Goal: Task Accomplishment & Management: Manage account settings

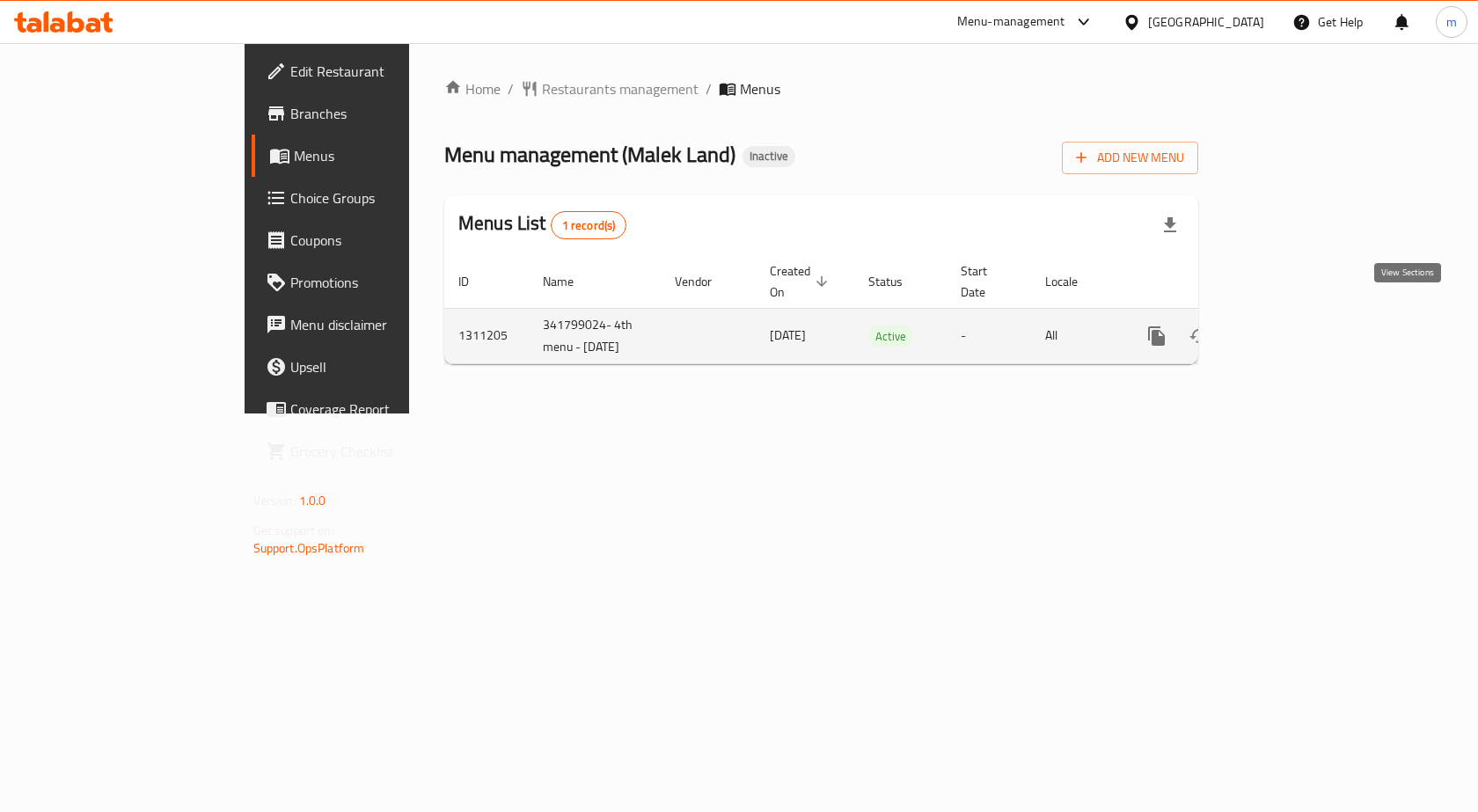
click at [1295, 325] on icon "enhanced table" at bounding box center [1283, 336] width 21 height 21
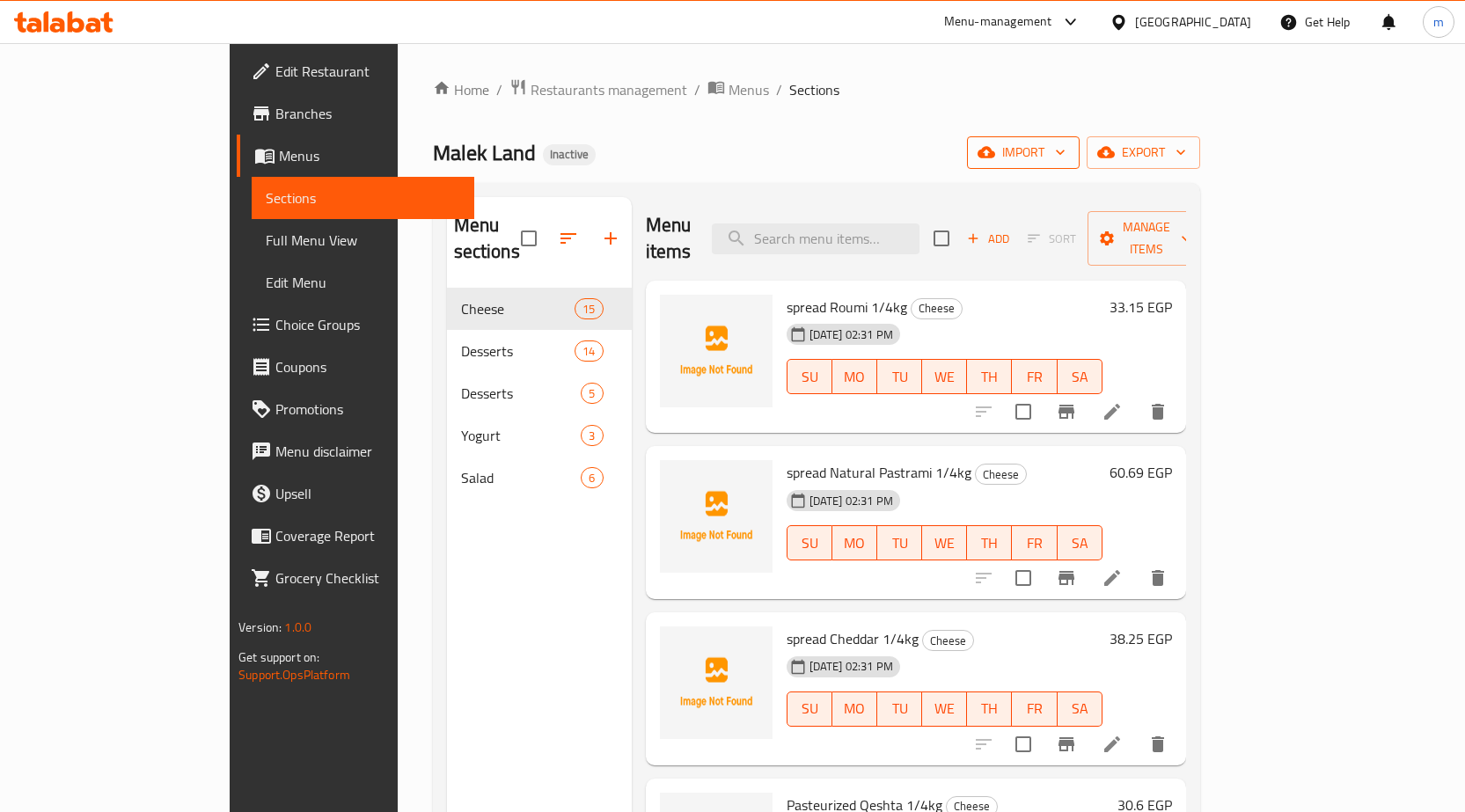
click at [1069, 146] on icon "button" at bounding box center [1060, 152] width 18 height 18
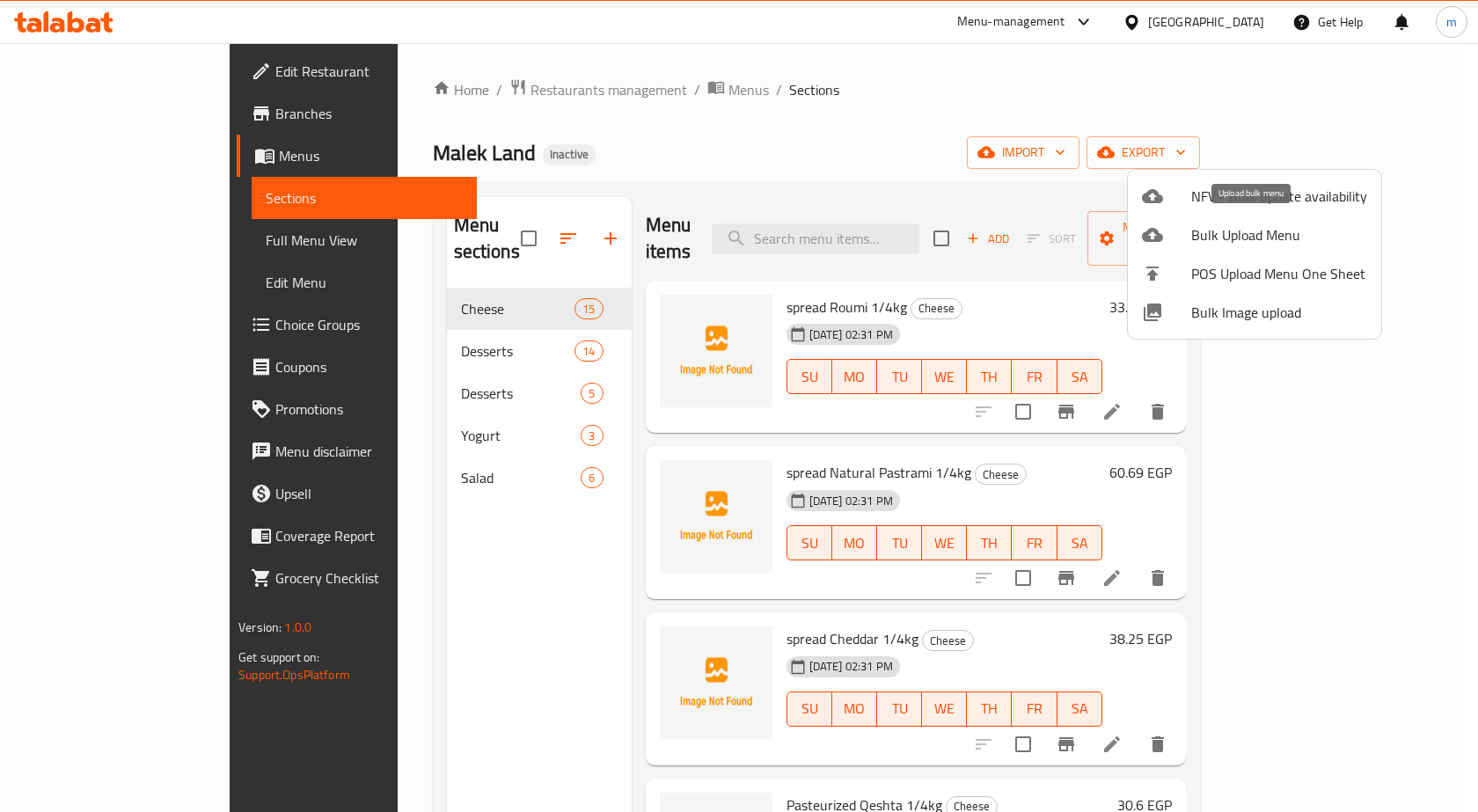
click at [1247, 240] on span "Bulk Upload Menu" at bounding box center [1279, 235] width 176 height 21
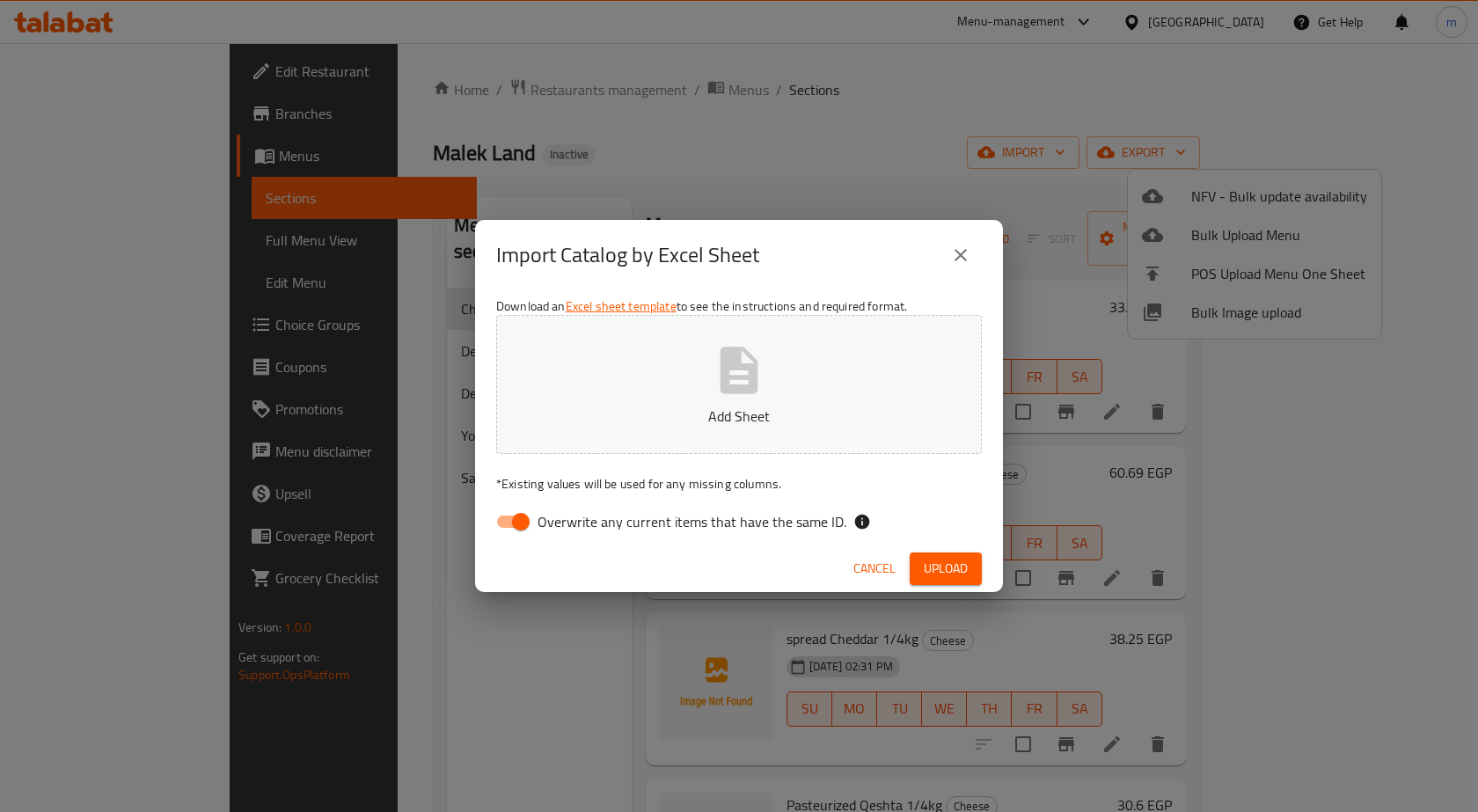
click at [508, 519] on input "Overwrite any current items that have the same ID." at bounding box center [521, 522] width 101 height 34
checkbox input "false"
click at [743, 387] on icon "button" at bounding box center [740, 370] width 38 height 47
click at [946, 566] on span "Upload" at bounding box center [946, 568] width 44 height 22
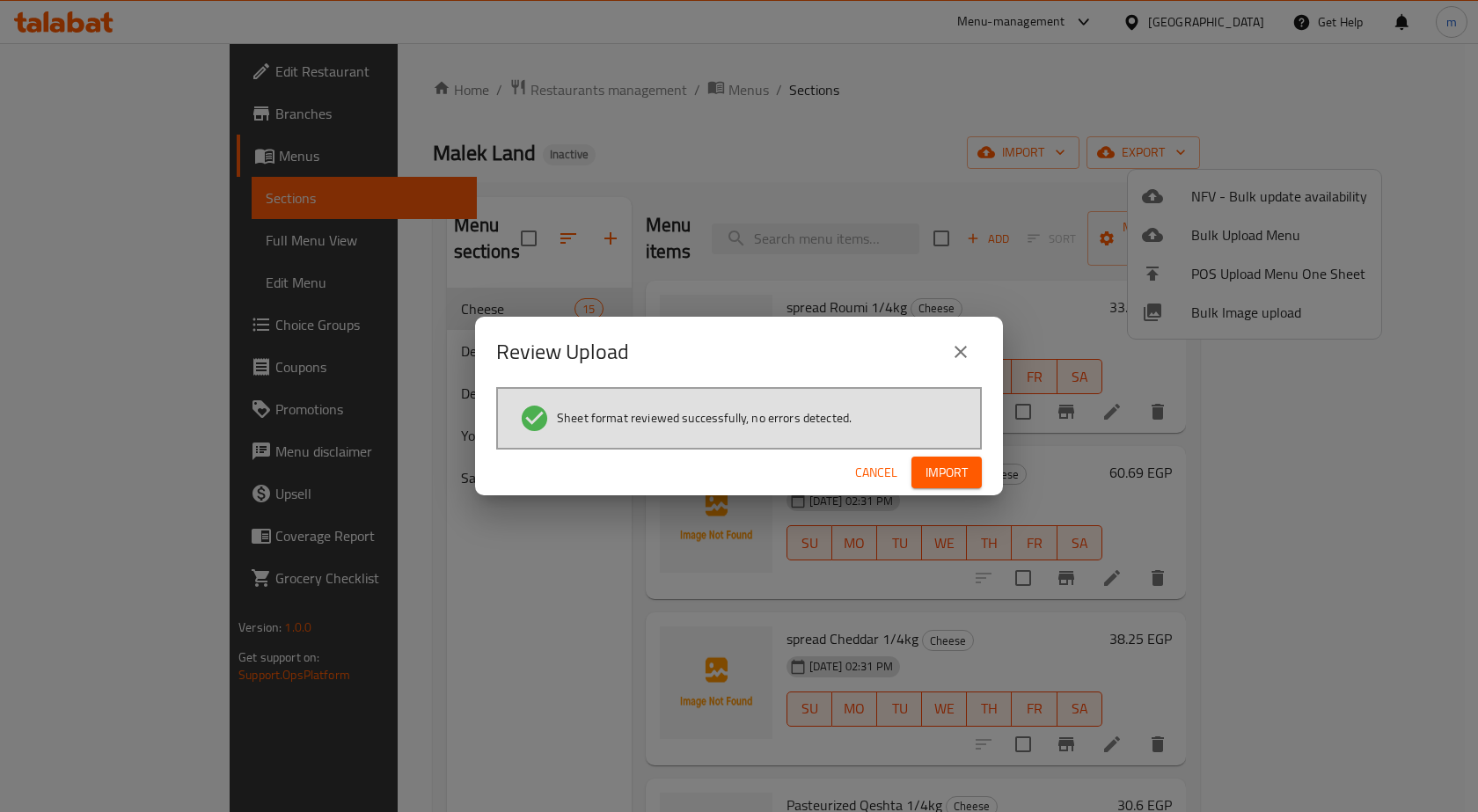
click at [964, 467] on span "Import" at bounding box center [947, 472] width 42 height 22
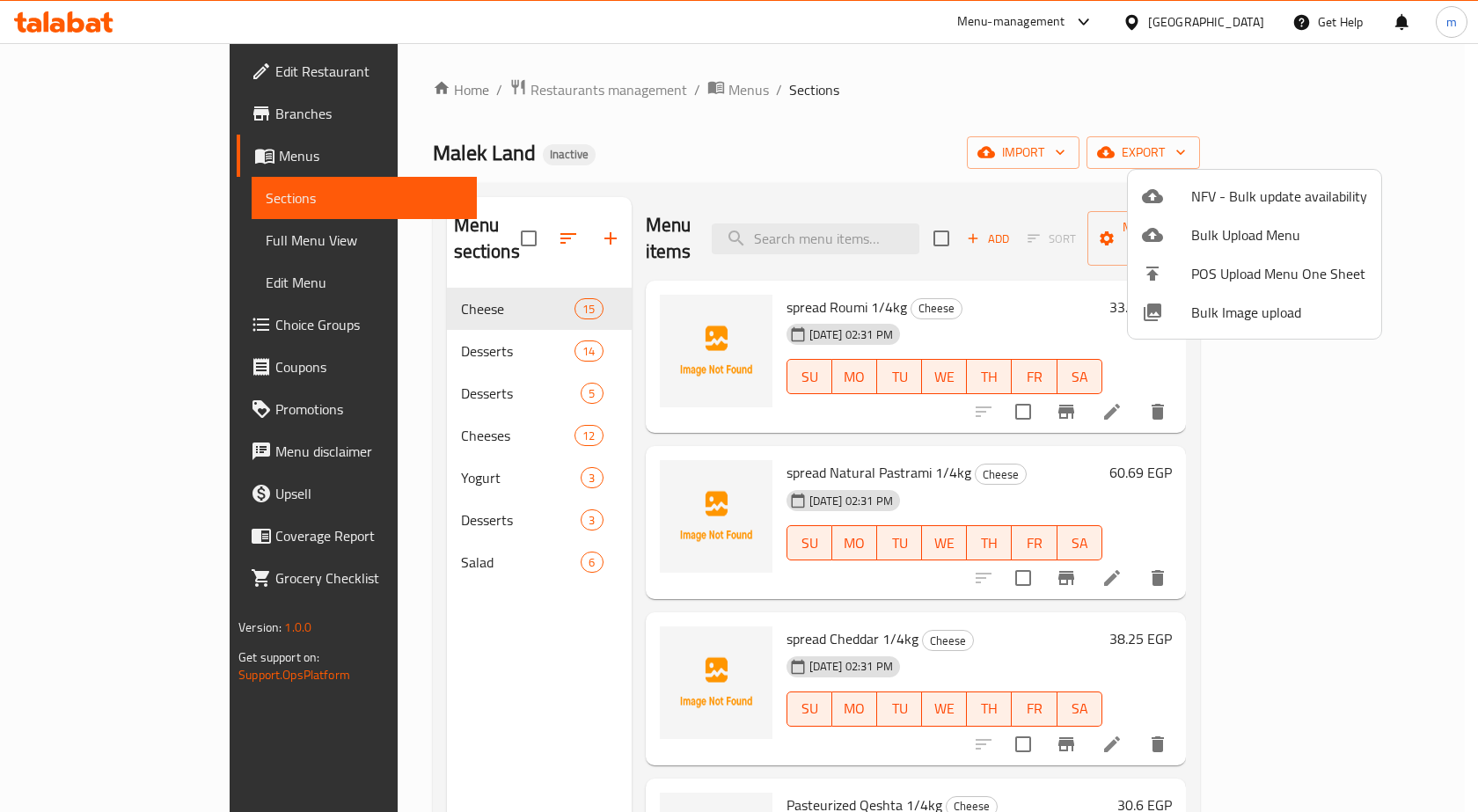
click at [582, 635] on div at bounding box center [739, 406] width 1478 height 812
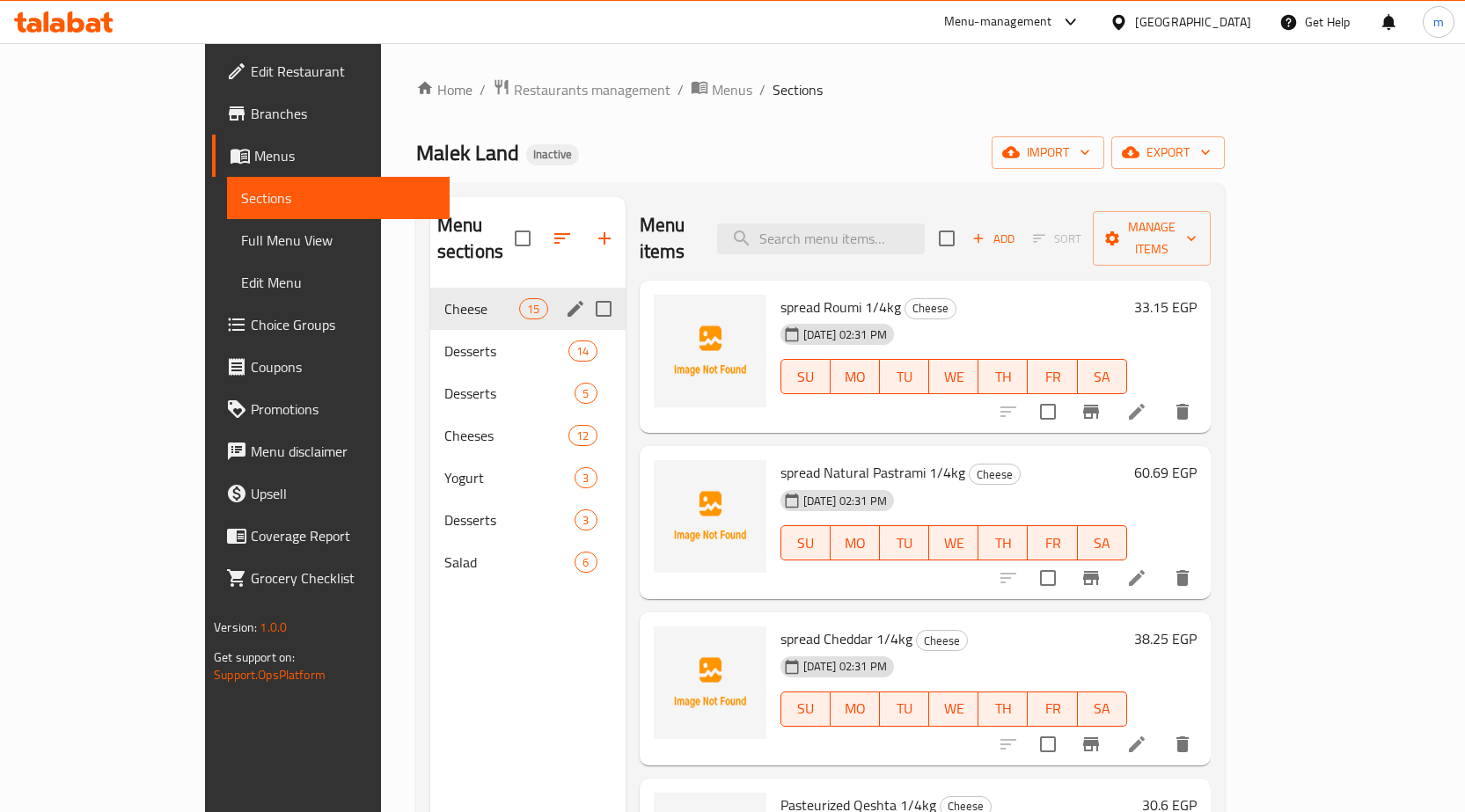
click at [585, 290] on input "Menu sections" at bounding box center [603, 308] width 37 height 37
checkbox input "true"
click at [585, 333] on input "Menu sections" at bounding box center [603, 351] width 37 height 37
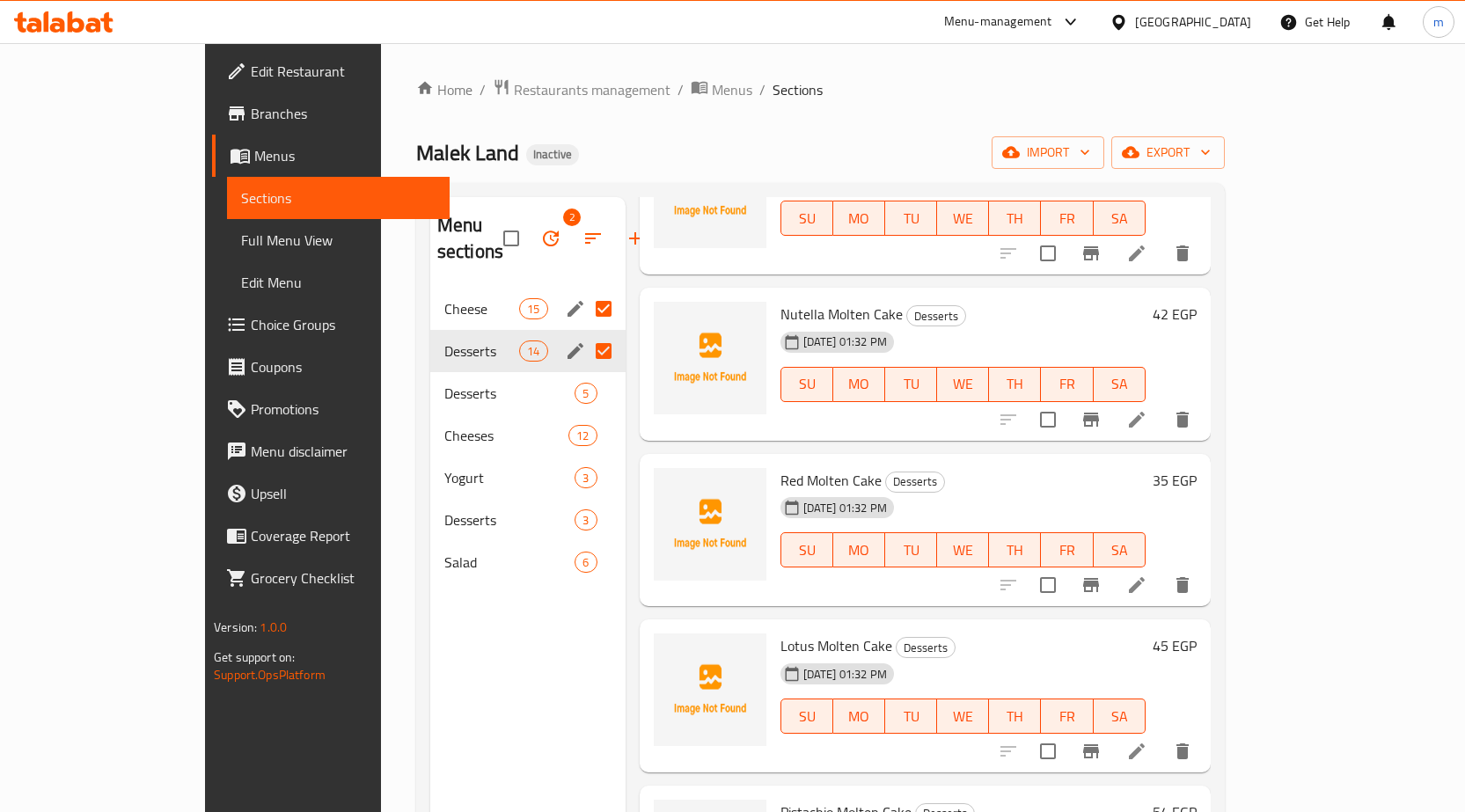
scroll to position [351, 0]
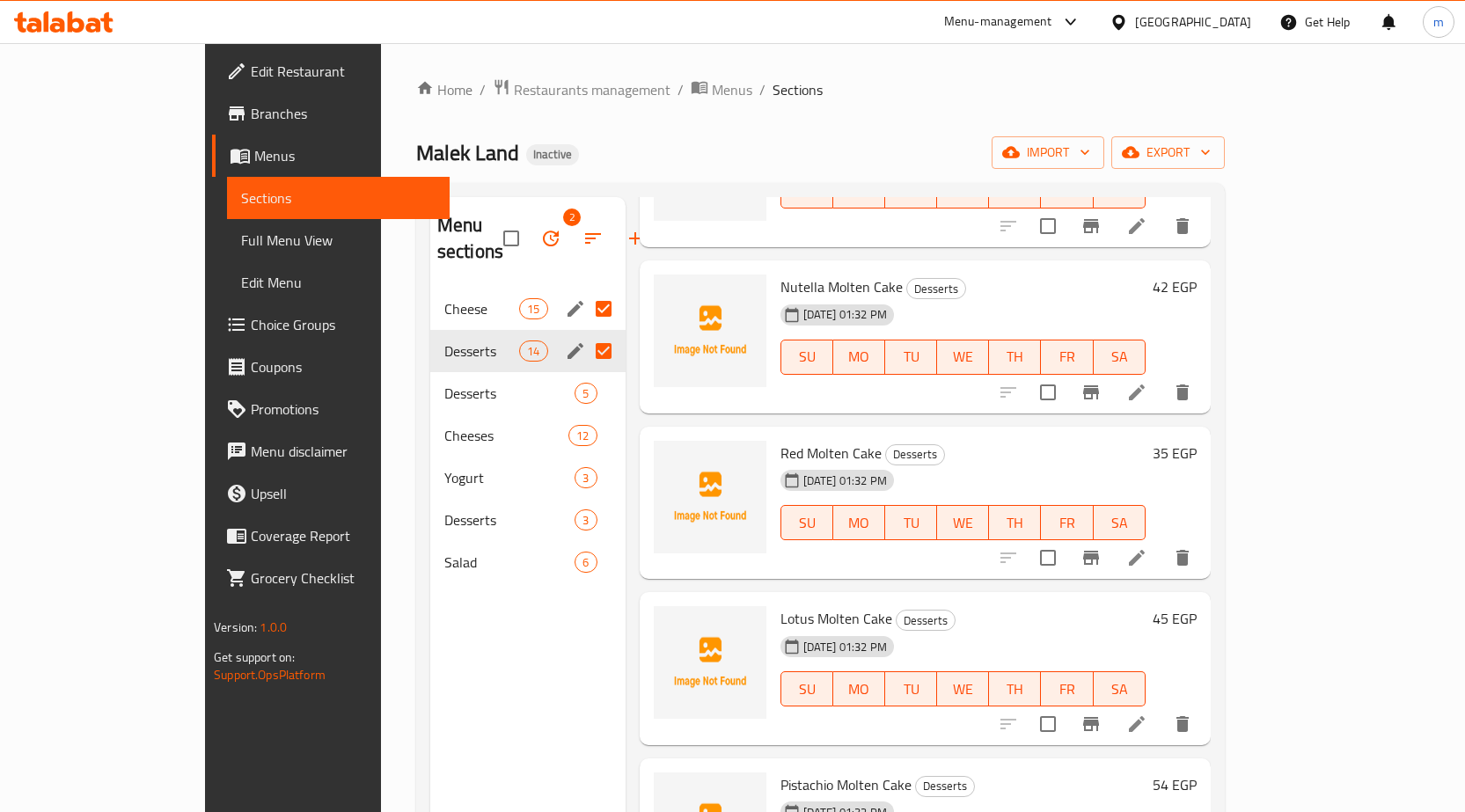
click at [585, 290] on input "Menu sections" at bounding box center [603, 308] width 37 height 37
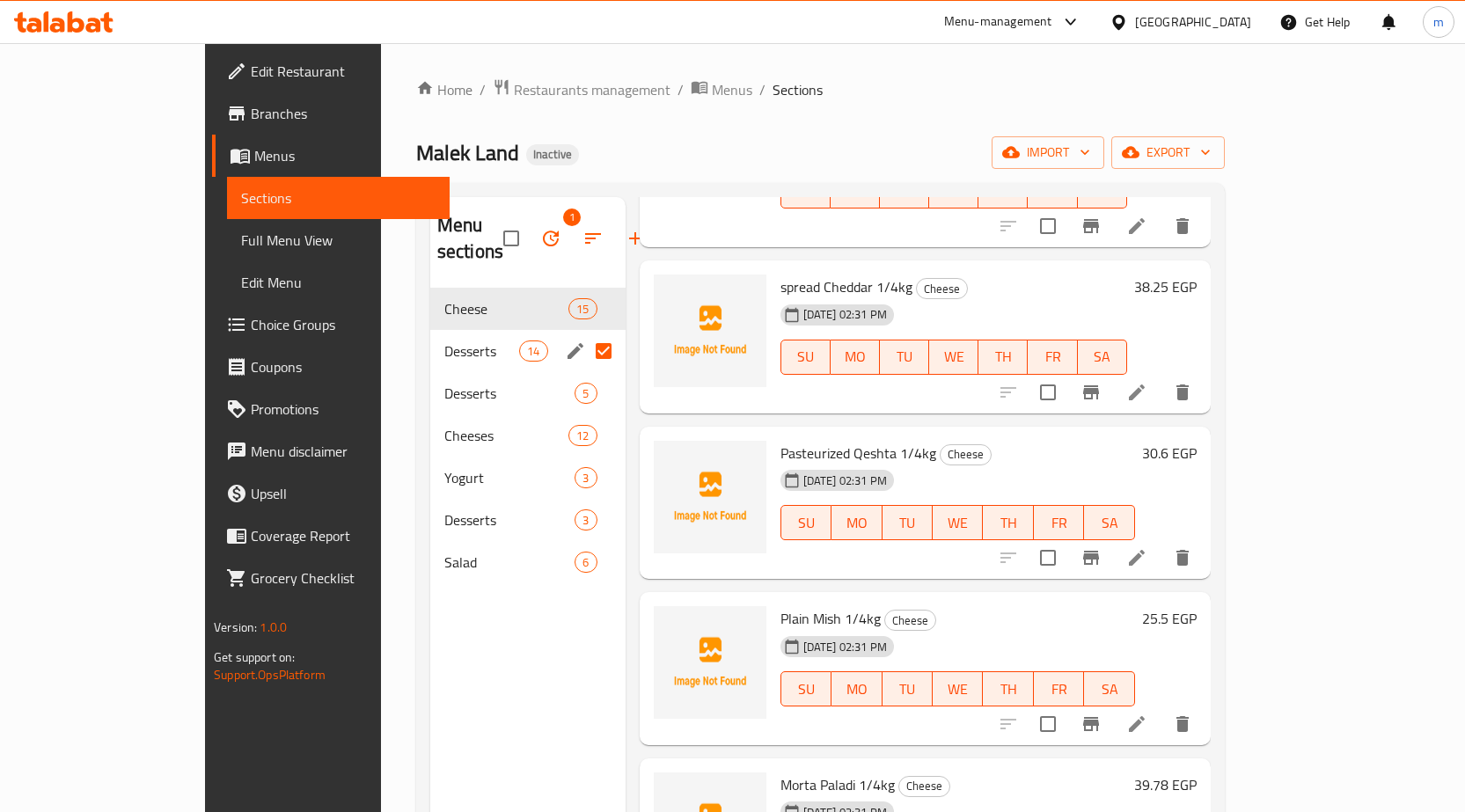
click at [585, 333] on input "Menu sections" at bounding box center [603, 351] width 37 height 37
checkbox input "false"
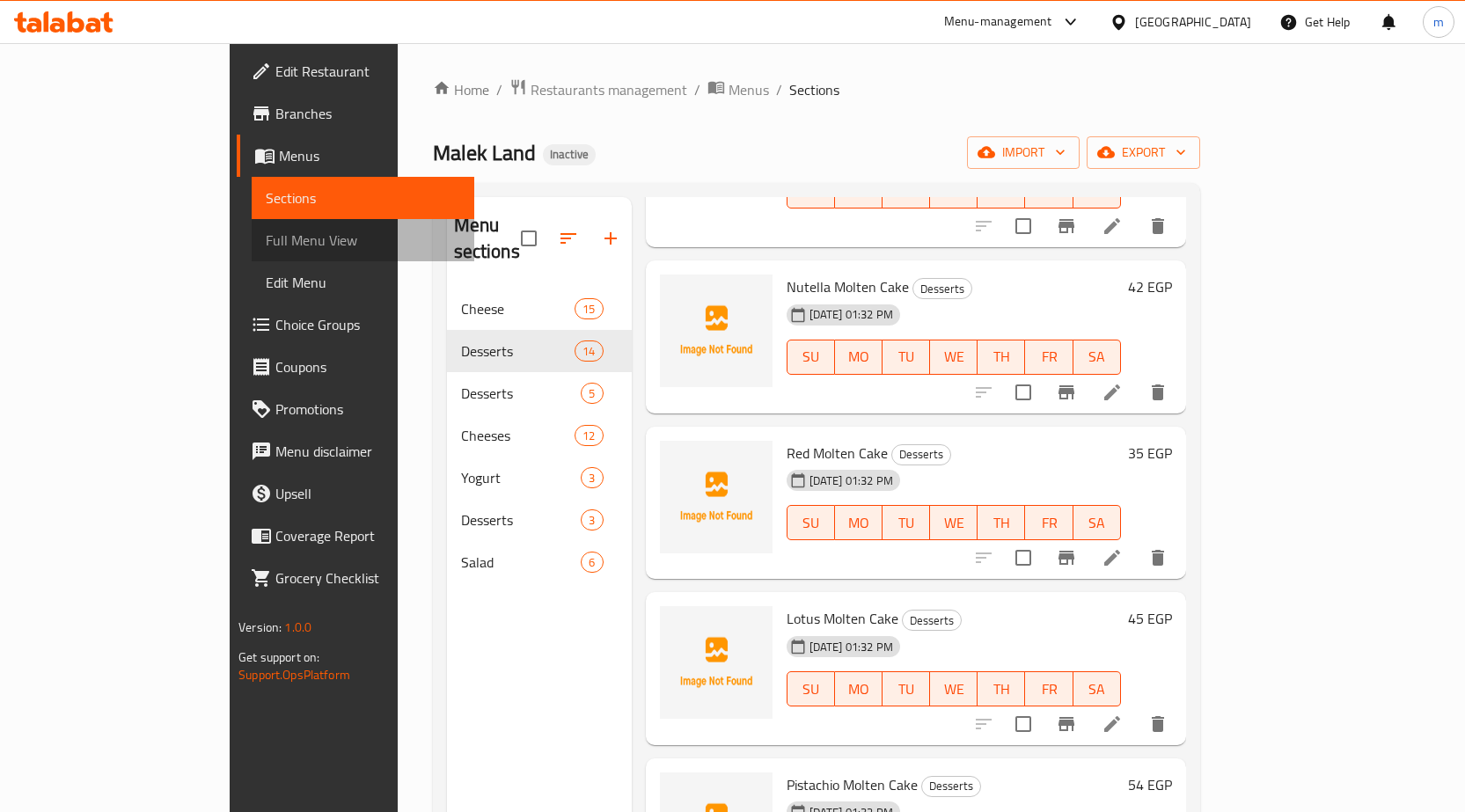
click at [266, 241] on span "Full Menu View" at bounding box center [363, 240] width 195 height 21
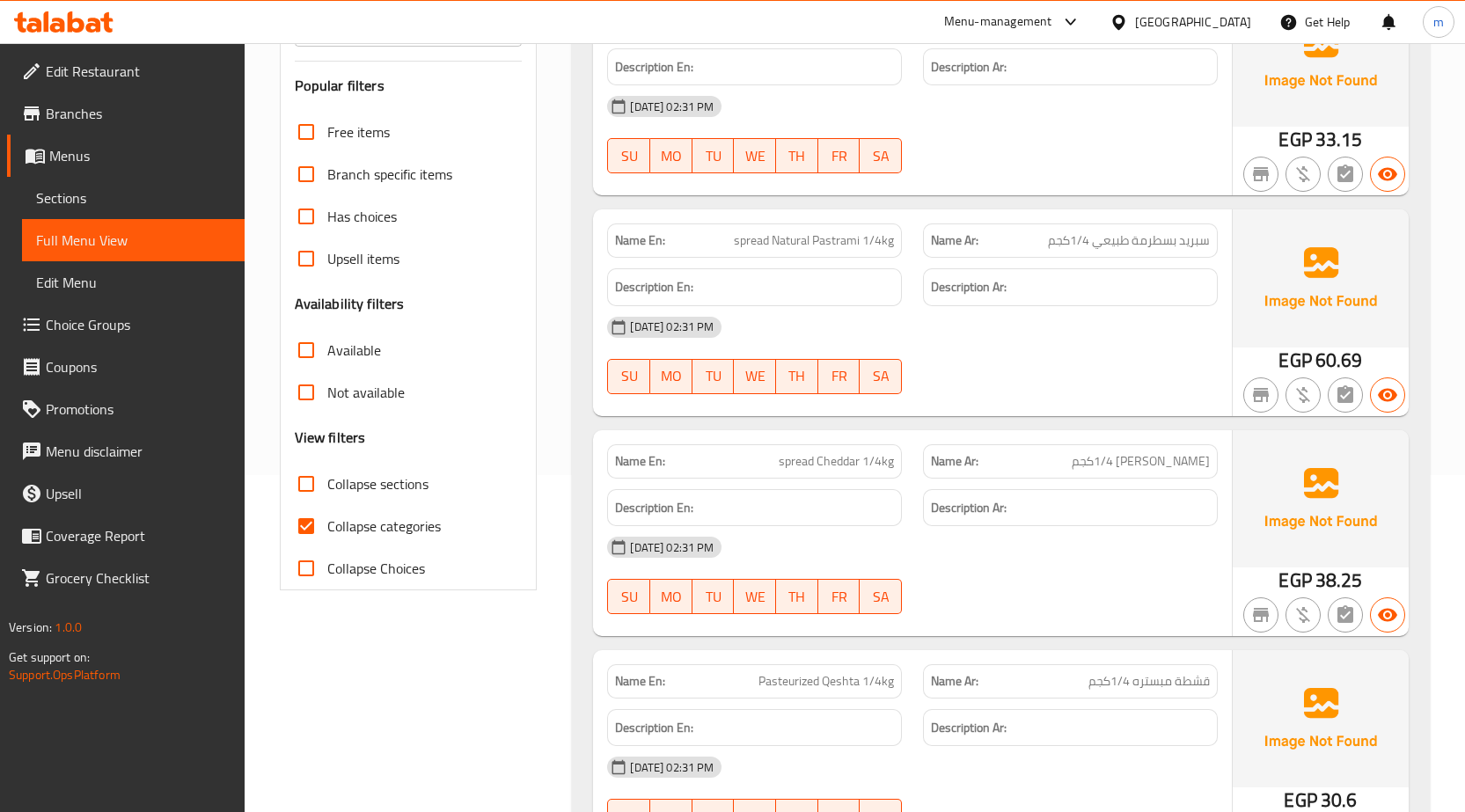
scroll to position [351, 0]
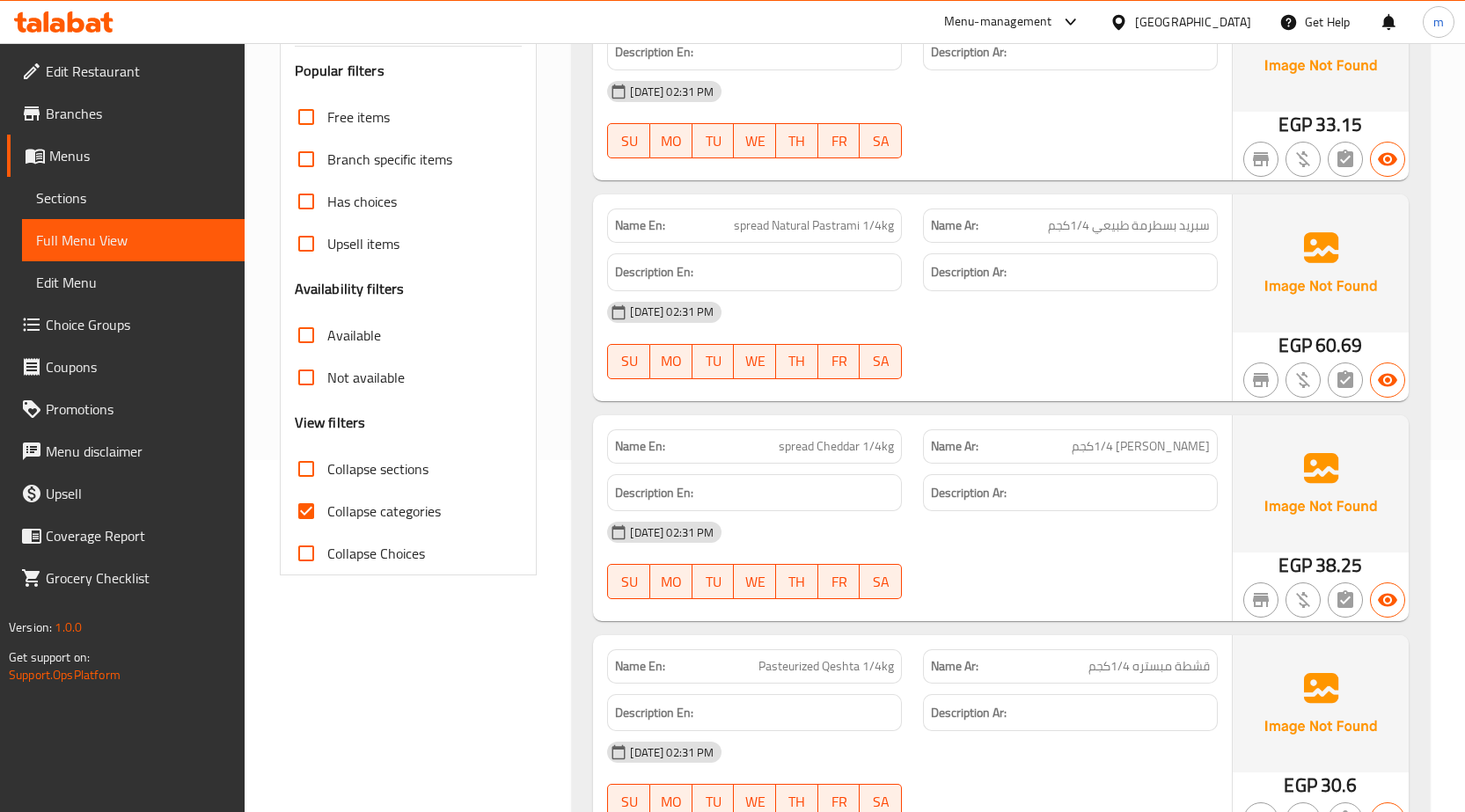
click at [356, 511] on span "Collapse categories" at bounding box center [384, 511] width 114 height 21
click at [327, 511] on input "Collapse categories" at bounding box center [306, 510] width 42 height 42
checkbox input "false"
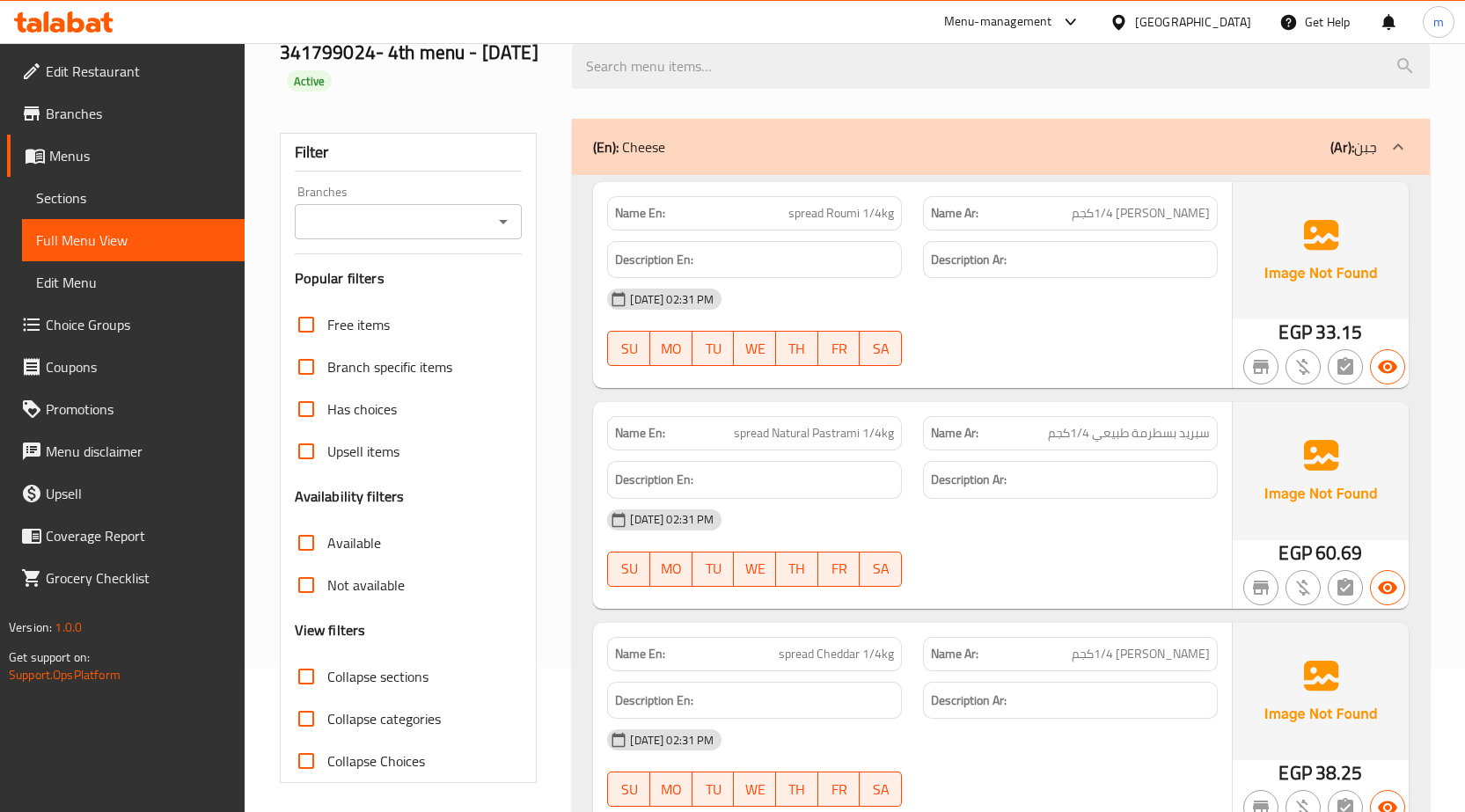
scroll to position [176, 0]
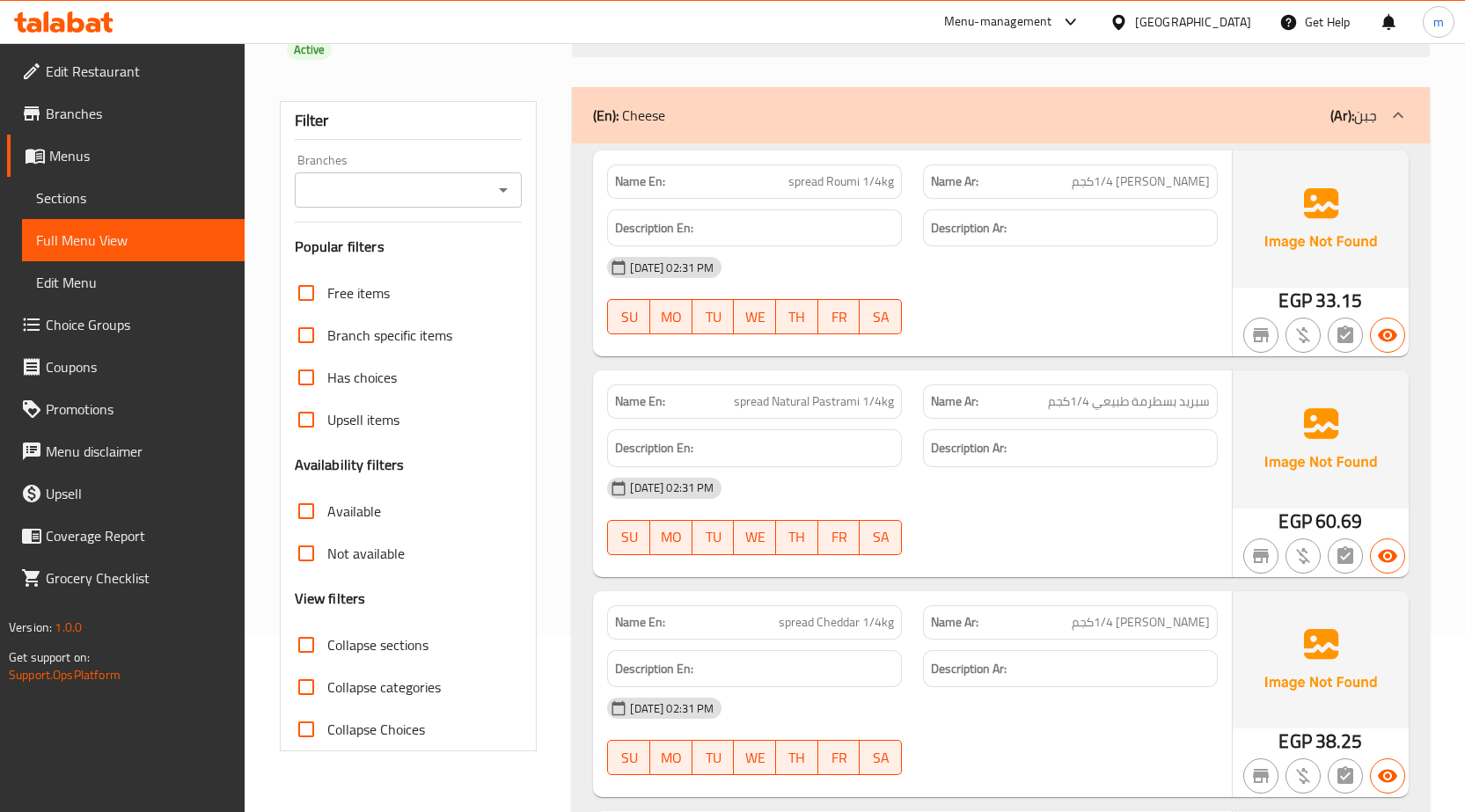
click at [1404, 115] on icon at bounding box center [1398, 115] width 21 height 21
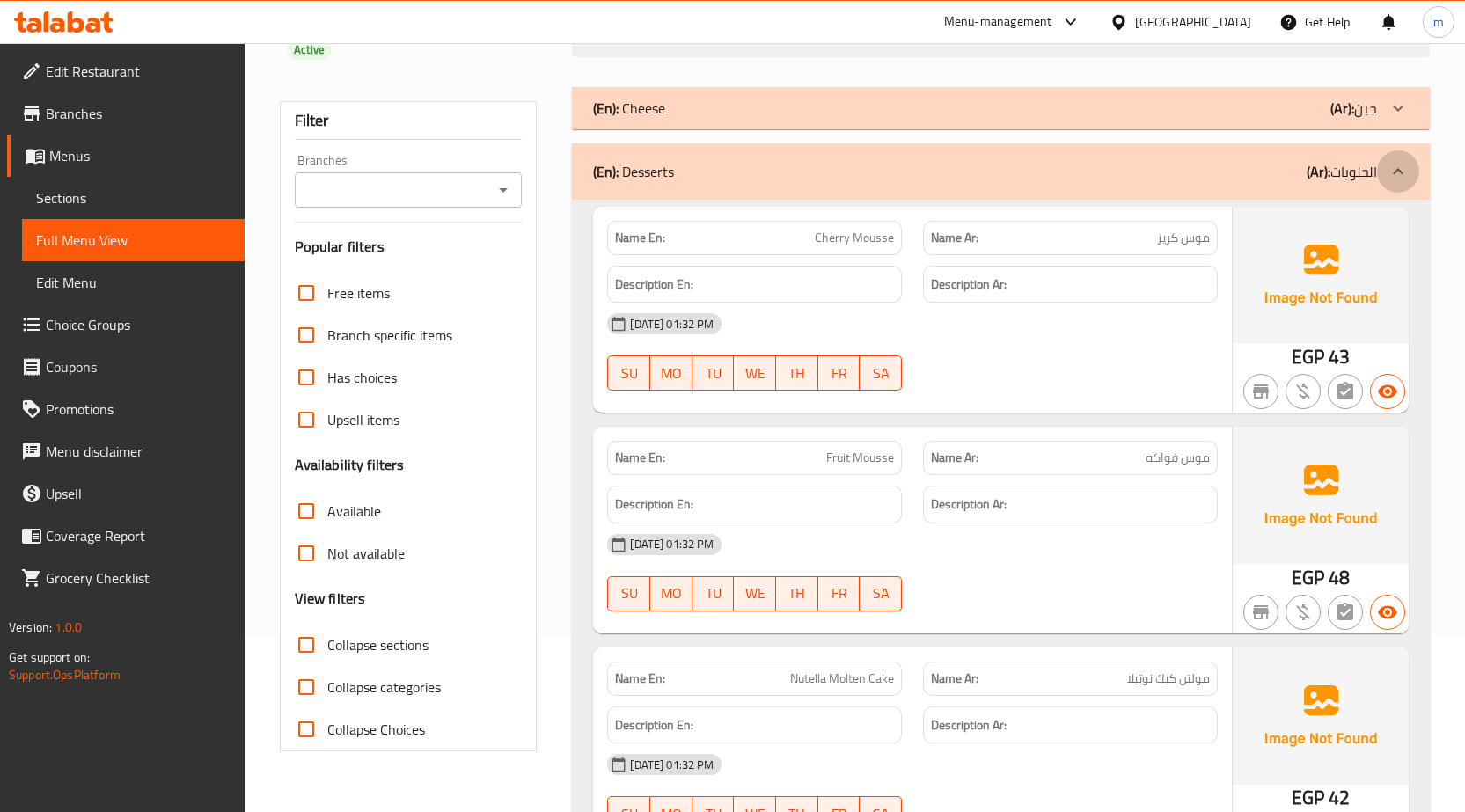
click at [1397, 166] on icon at bounding box center [1398, 171] width 21 height 21
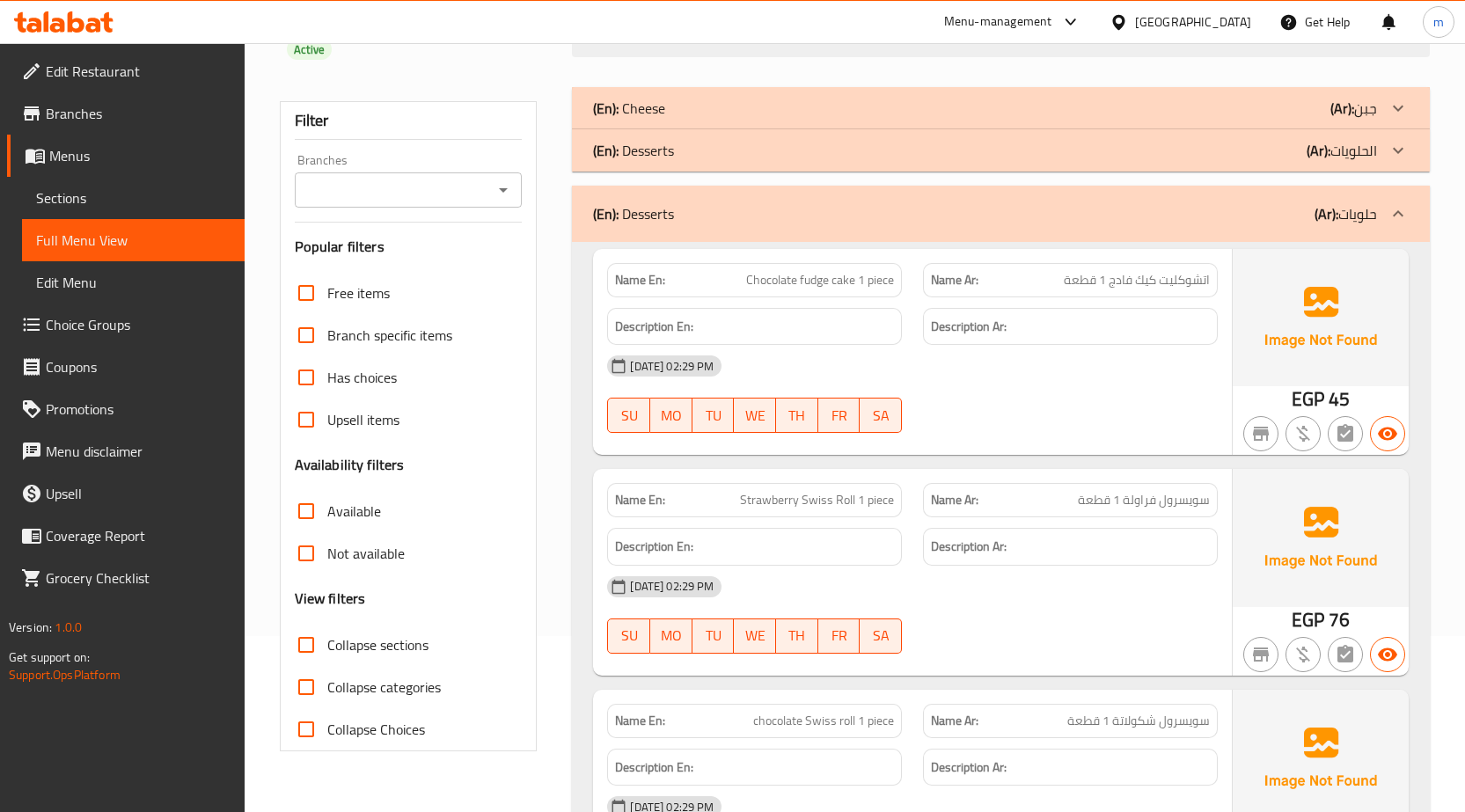
click at [1409, 222] on div at bounding box center [1398, 213] width 42 height 42
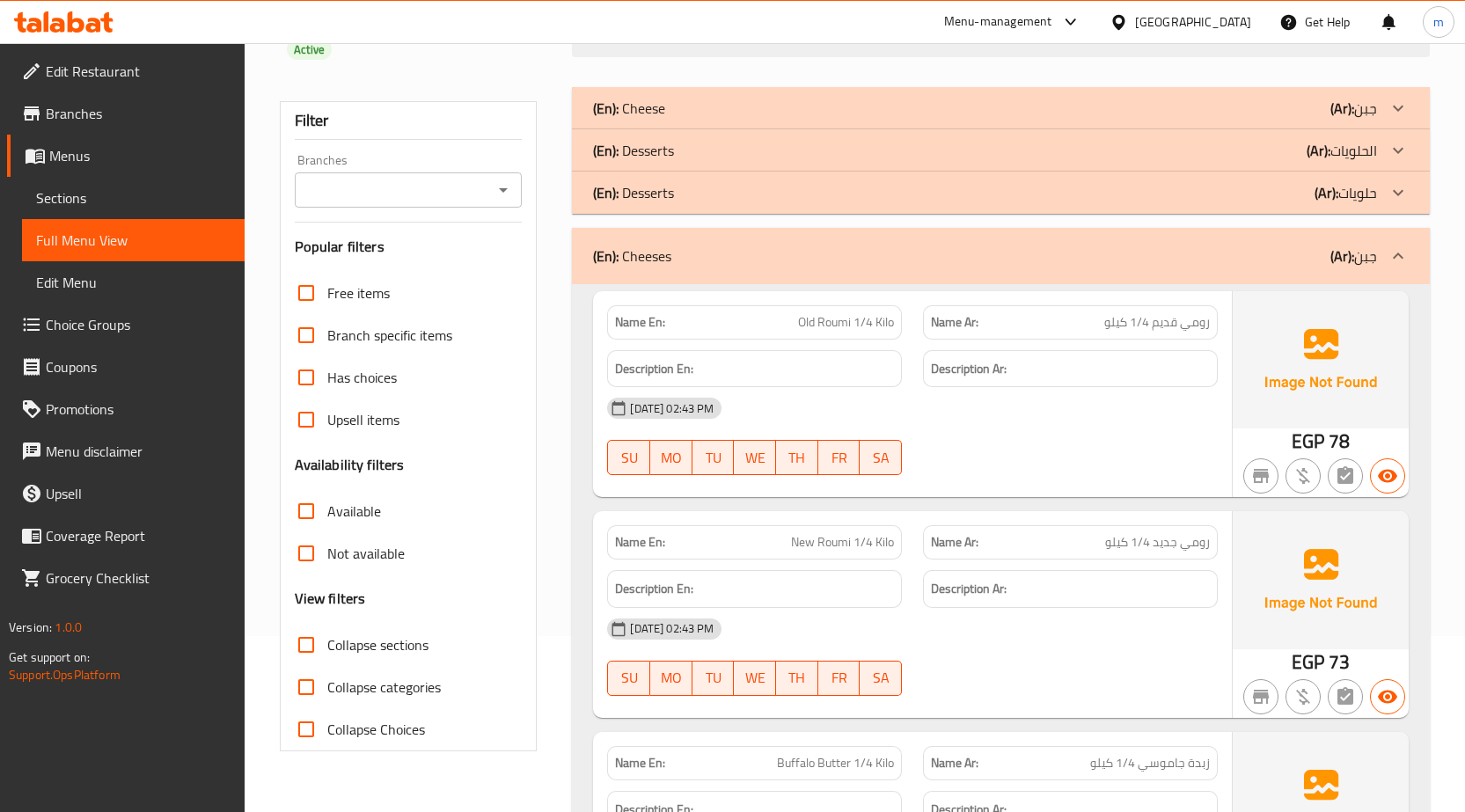
click at [1399, 254] on icon at bounding box center [1398, 256] width 10 height 7
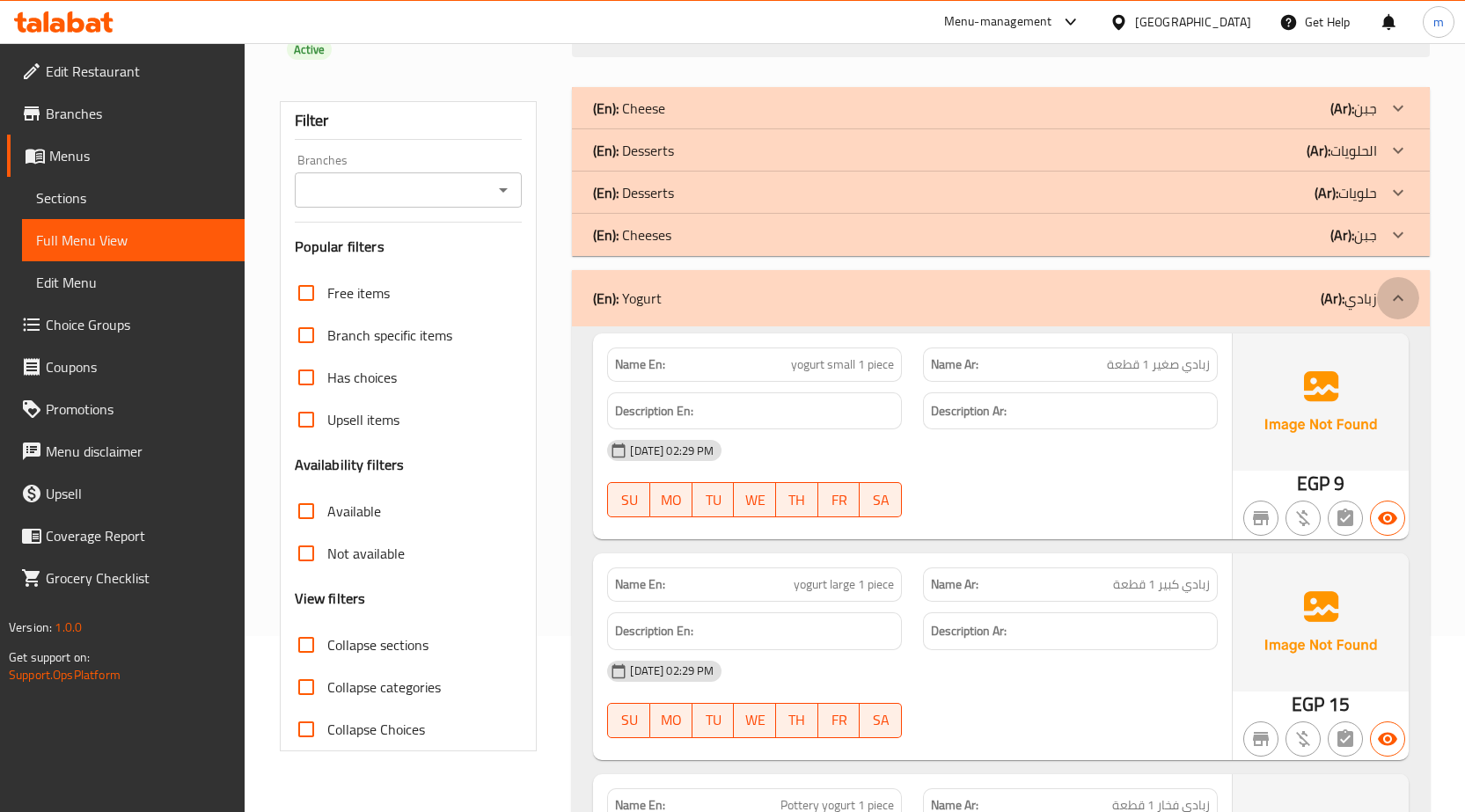
click at [1403, 293] on icon at bounding box center [1398, 298] width 21 height 21
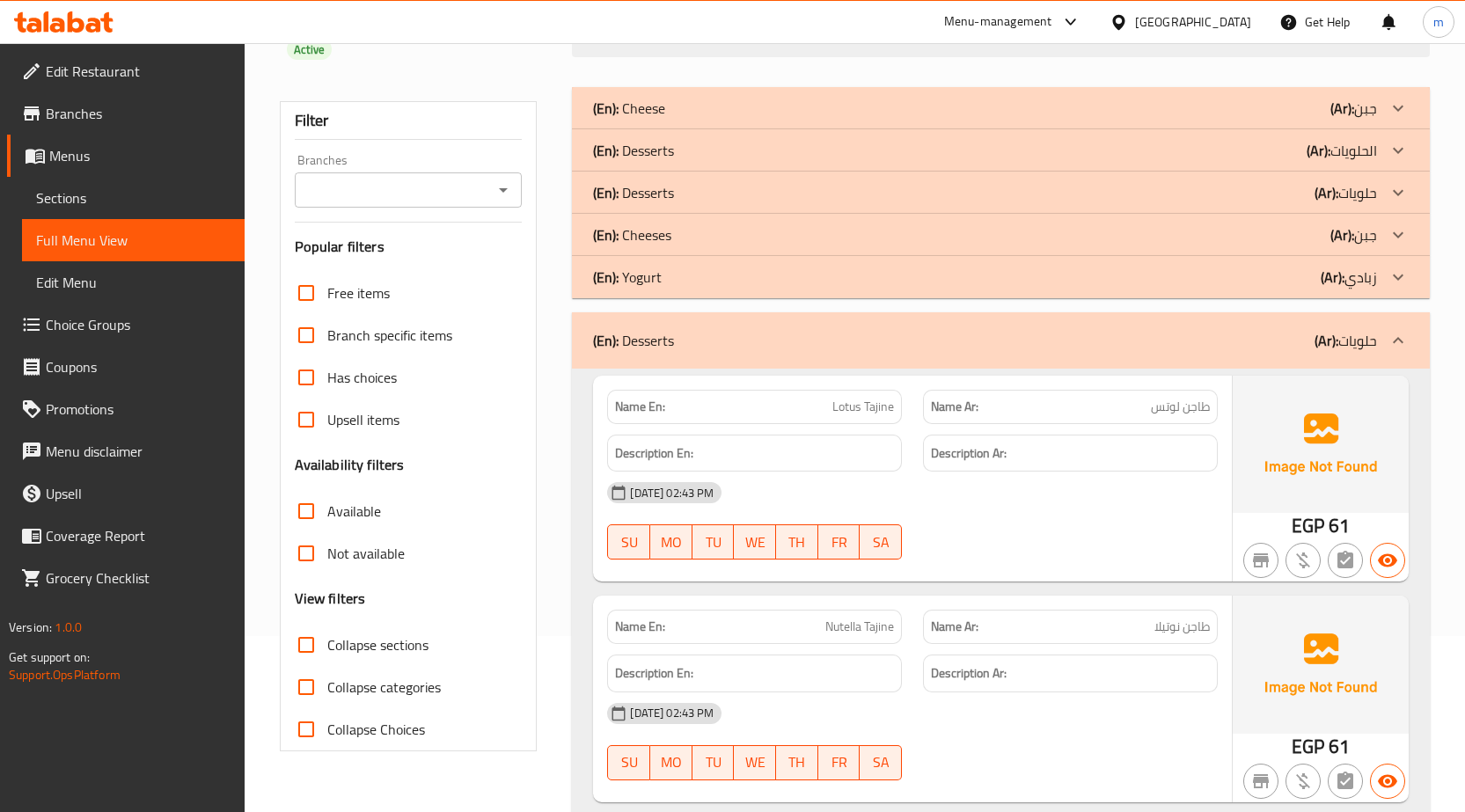
click at [1406, 340] on icon at bounding box center [1398, 340] width 21 height 21
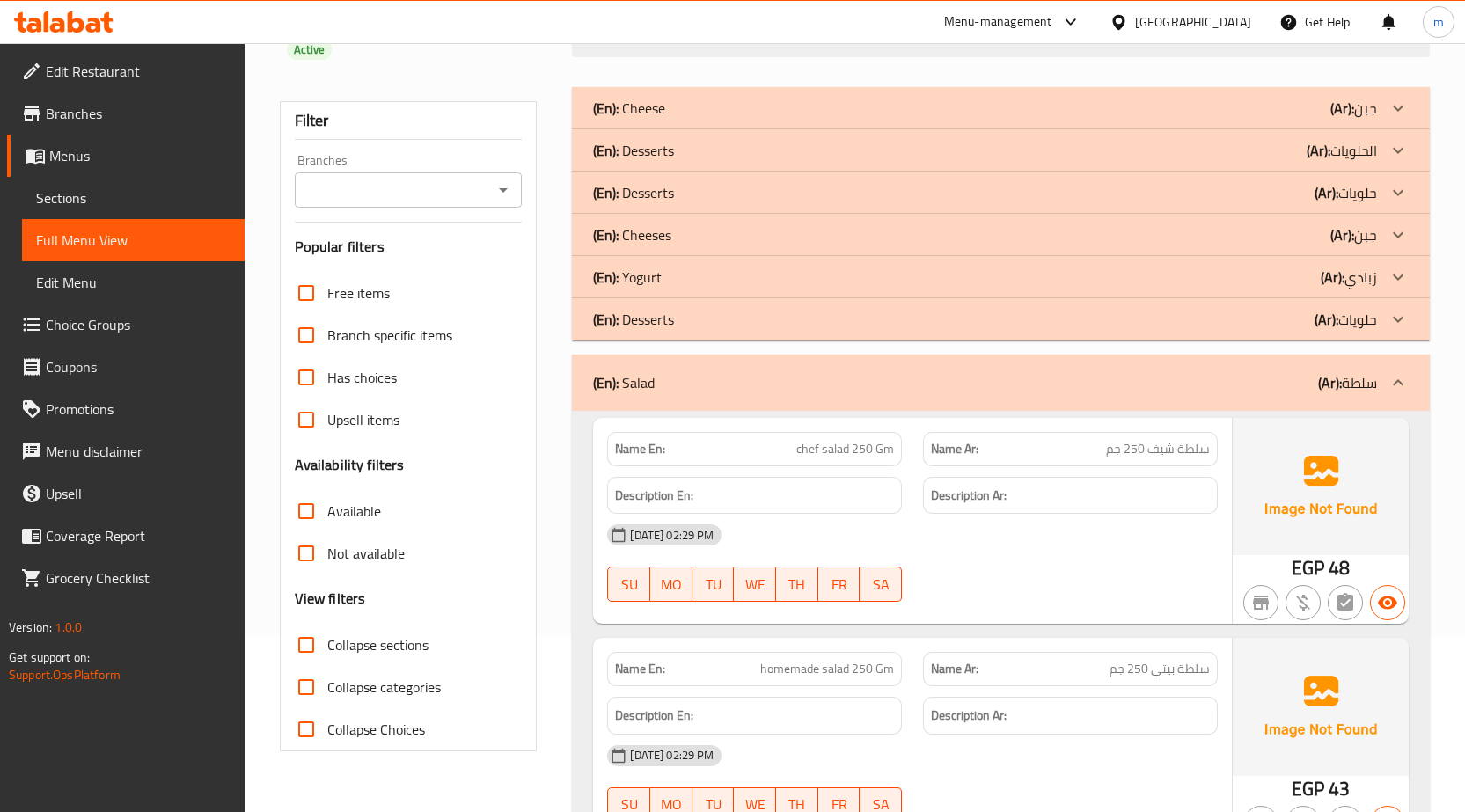
click at [1406, 390] on icon at bounding box center [1398, 383] width 21 height 21
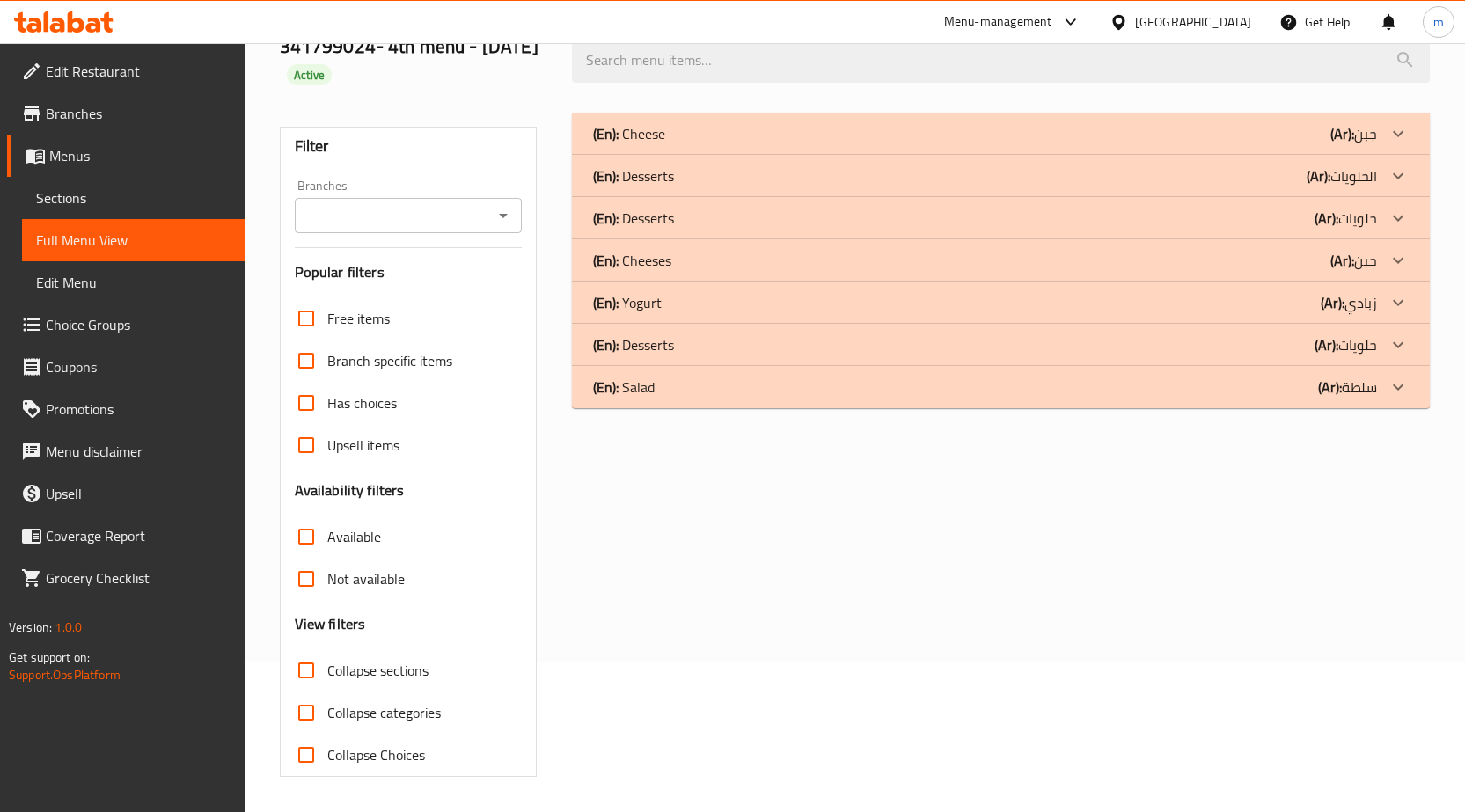
scroll to position [150, 0]
click at [715, 250] on div "(En): Cheeses (Ar): جبن" at bounding box center [985, 260] width 784 height 21
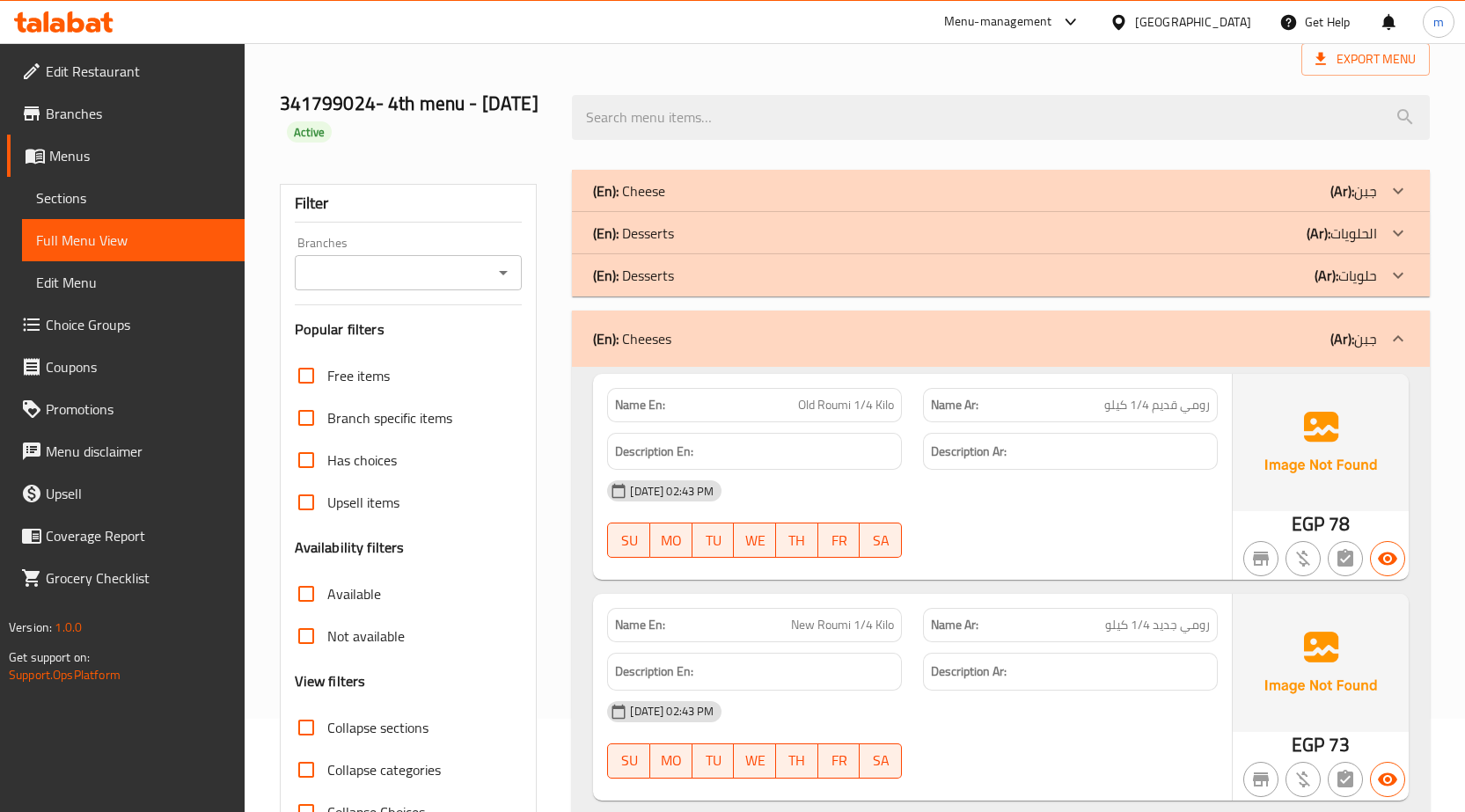
scroll to position [0, 0]
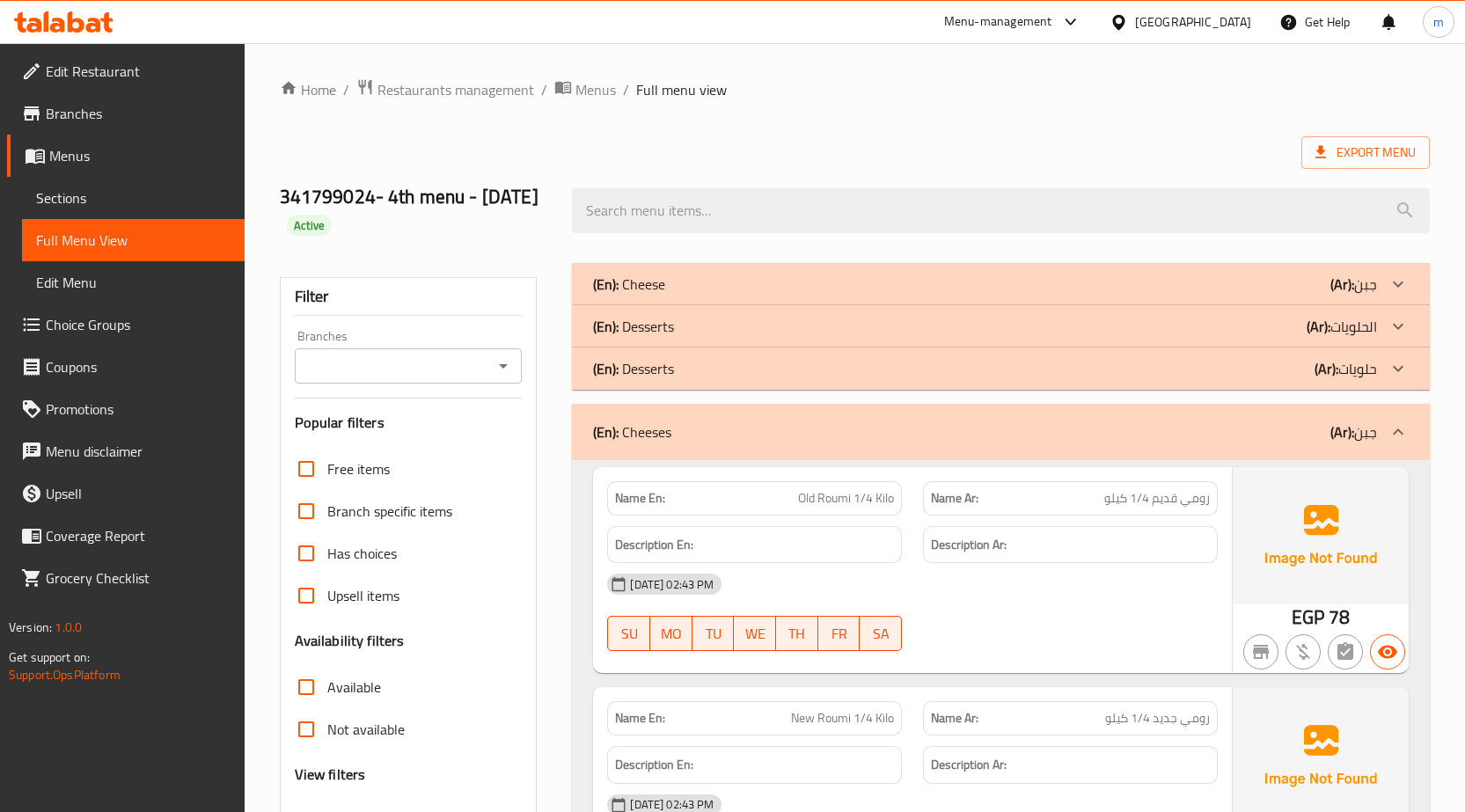
click at [1377, 429] on p "(Ar): جبن" at bounding box center [1354, 431] width 47 height 21
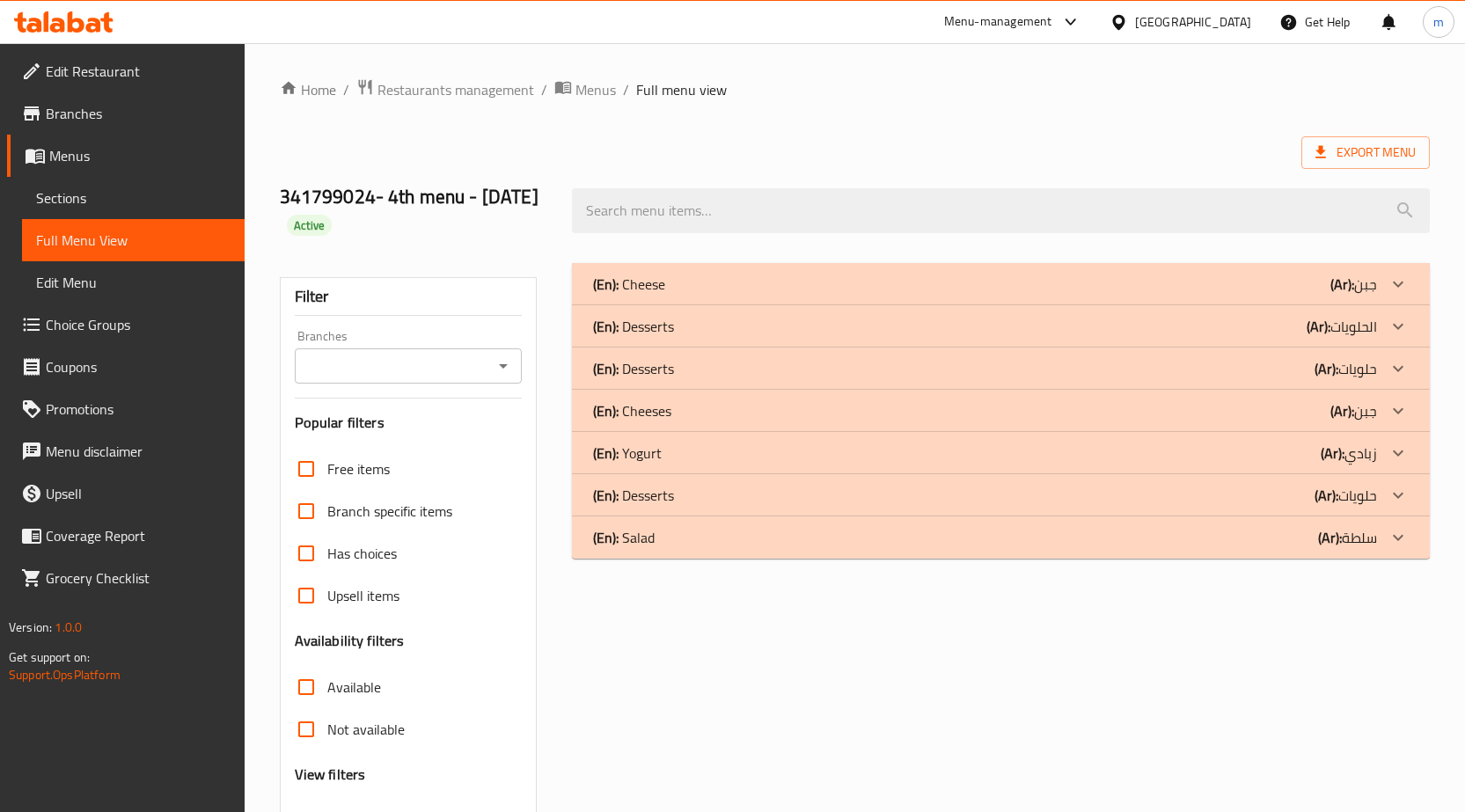
click at [834, 358] on div "(En): Desserts (Ar): حلويات" at bounding box center [985, 368] width 784 height 21
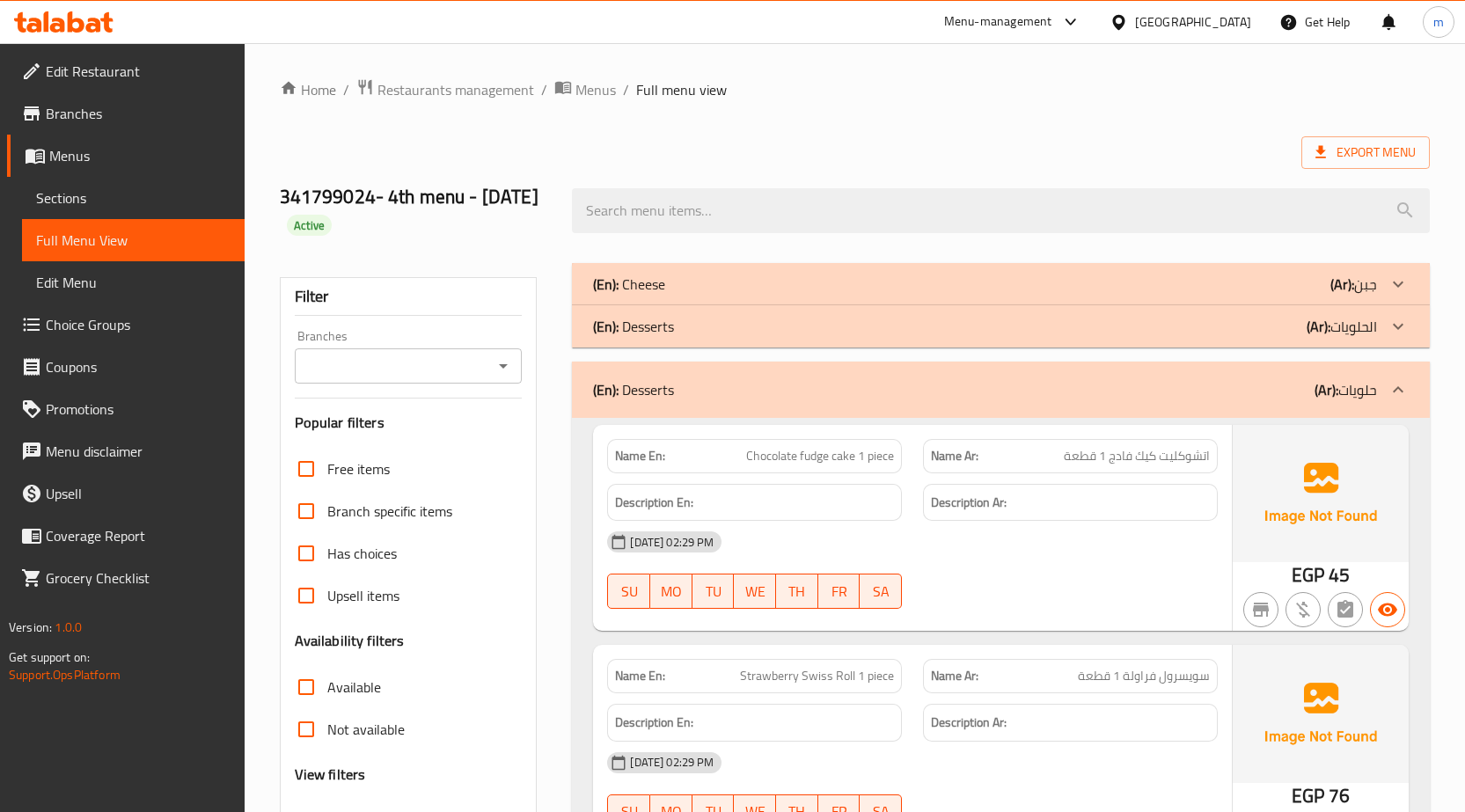
click at [844, 372] on div "(En): Desserts (Ar): حلويات" at bounding box center [1000, 390] width 859 height 56
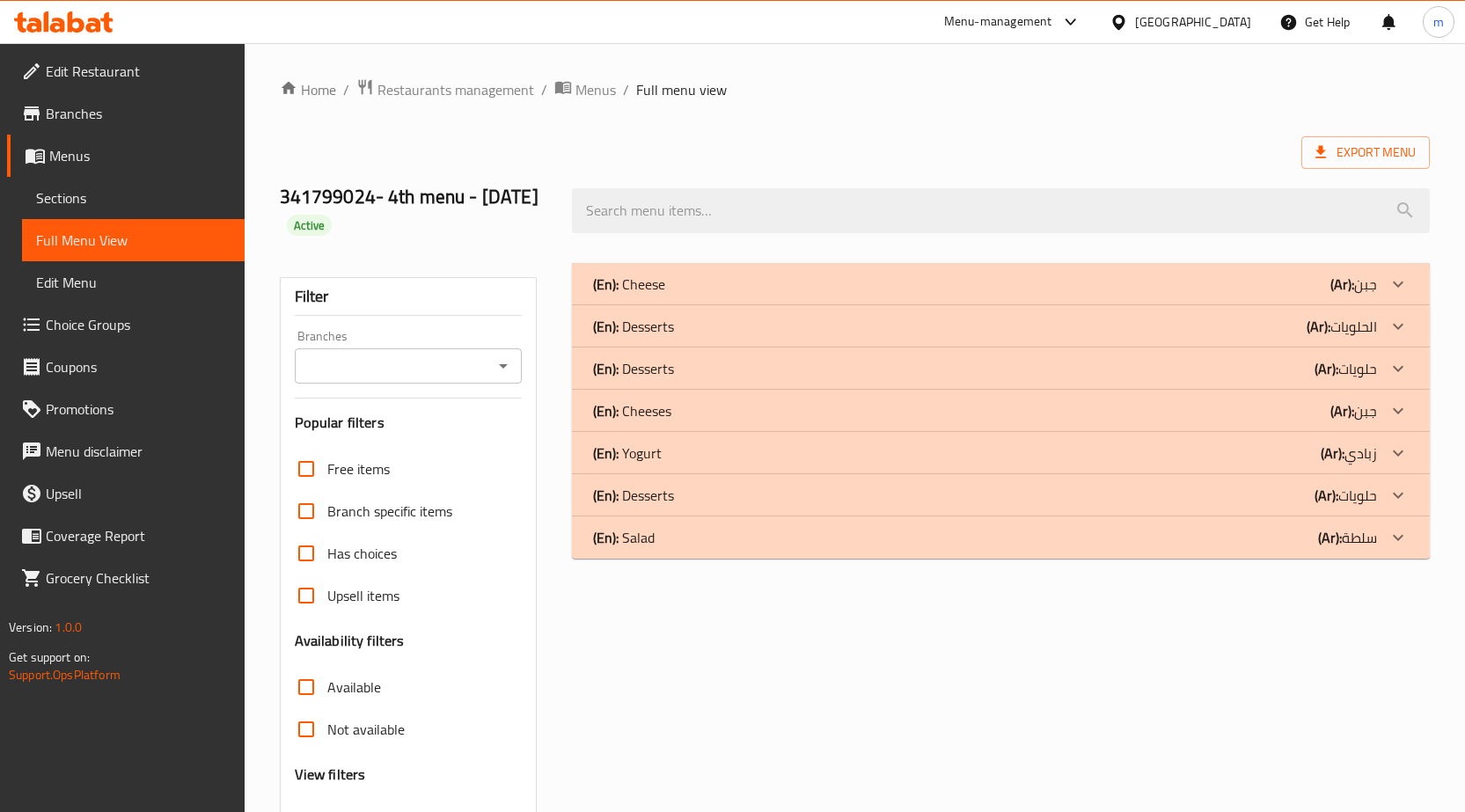
click at [777, 499] on div "(En): Desserts (Ar): حلويات" at bounding box center [985, 495] width 784 height 21
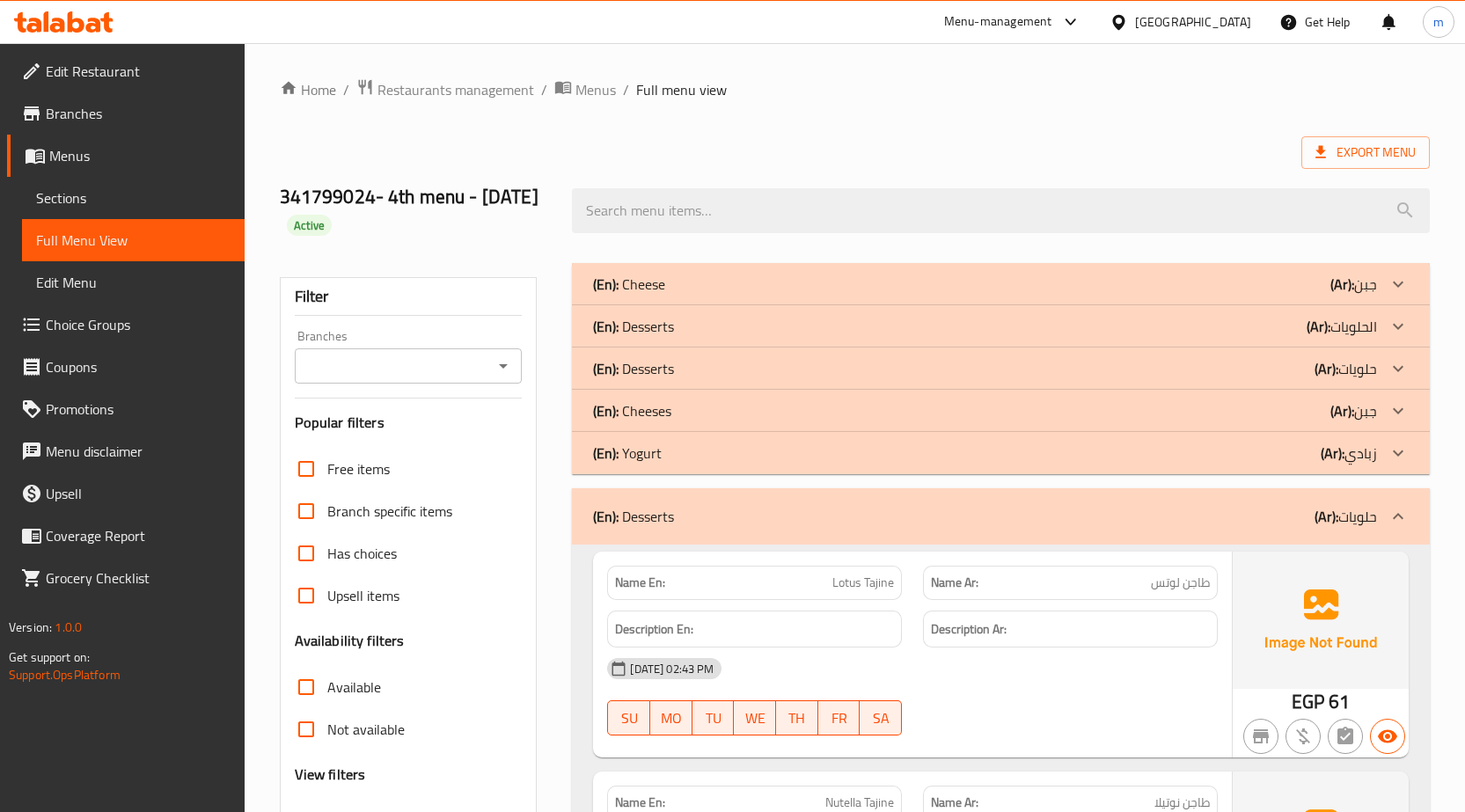
click at [749, 413] on div "(En): Cheeses (Ar): جبن" at bounding box center [985, 411] width 784 height 21
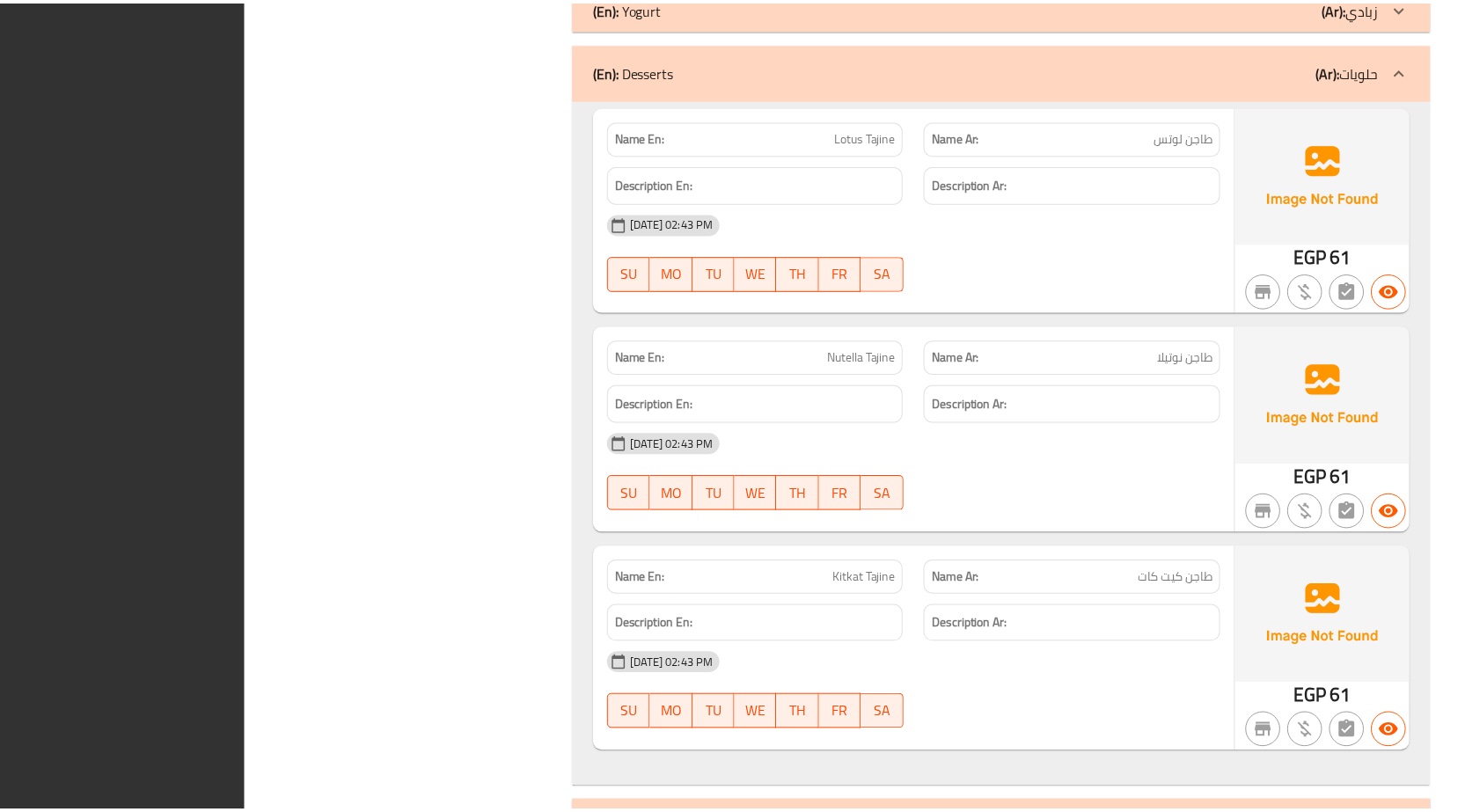
scroll to position [3225, 0]
